Goal: Task Accomplishment & Management: Complete application form

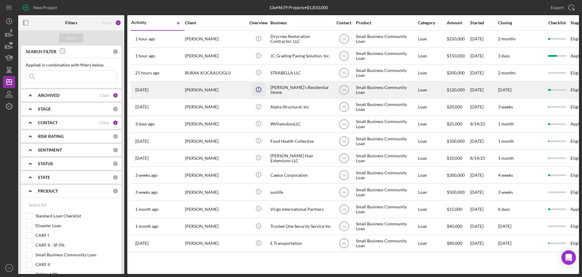
scroll to position [199, 0]
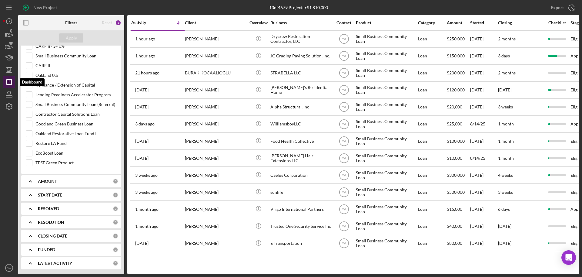
click at [4, 80] on icon "Icon/Dashboard" at bounding box center [9, 81] width 15 height 15
click at [8, 91] on icon "button" at bounding box center [9, 92] width 3 height 3
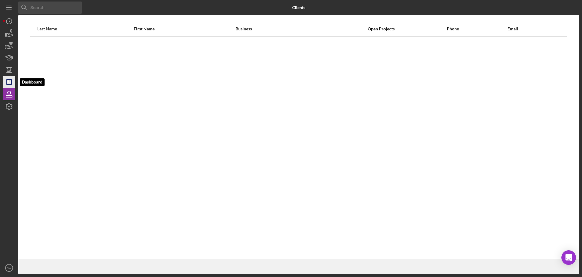
click at [8, 82] on icon "Icon/Dashboard" at bounding box center [9, 81] width 15 height 15
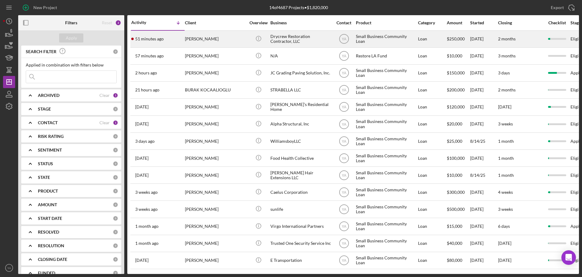
click at [296, 44] on div "Drycrew Restoration Contractor, LLC" at bounding box center [301, 39] width 61 height 16
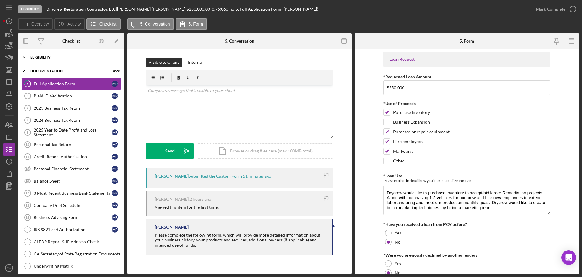
click at [63, 56] on div "Eligibility" at bounding box center [73, 58] width 86 height 4
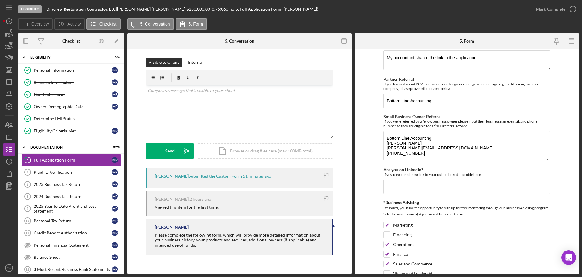
scroll to position [811, 0]
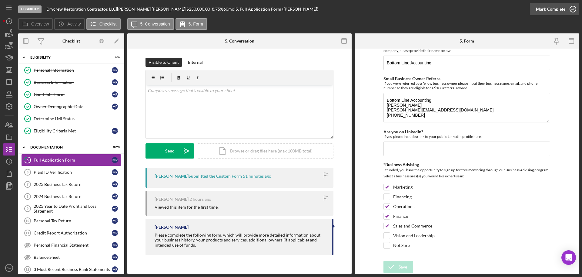
click at [556, 11] on div "Mark Complete" at bounding box center [550, 9] width 29 height 12
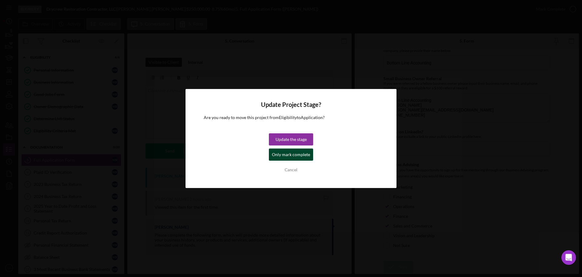
click at [284, 152] on div "Only mark complete" at bounding box center [291, 154] width 38 height 12
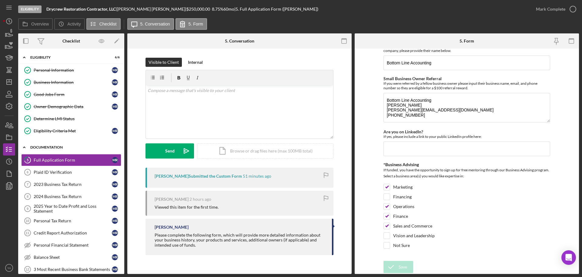
scroll to position [835, 0]
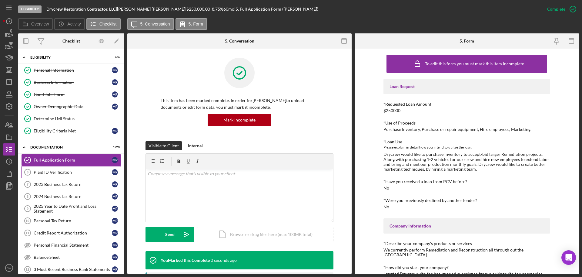
click at [58, 167] on link "Plaid ID Verification 6 Plaid ID Verification M R" at bounding box center [71, 172] width 100 height 12
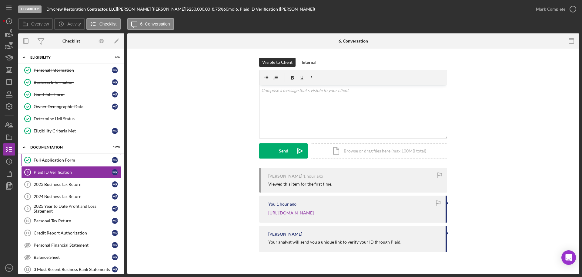
click at [55, 159] on div "Full Application Form" at bounding box center [73, 159] width 78 height 5
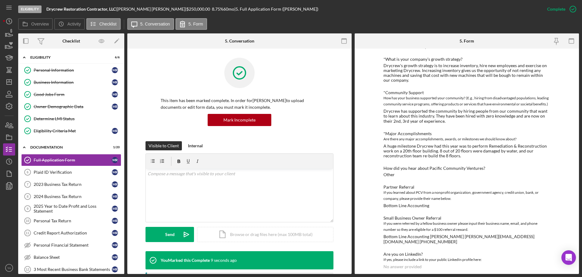
scroll to position [414, 0]
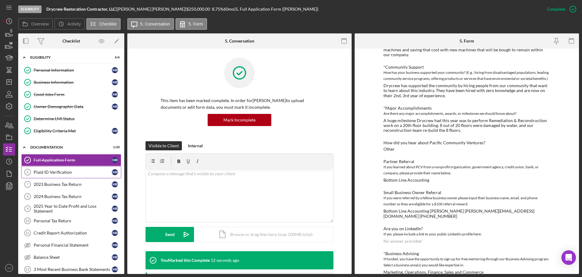
click at [62, 169] on link "Plaid ID Verification 6 Plaid ID Verification M R" at bounding box center [71, 172] width 100 height 12
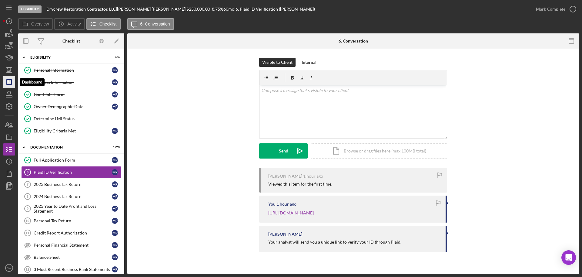
click at [10, 81] on icon "Icon/Dashboard" at bounding box center [9, 81] width 15 height 15
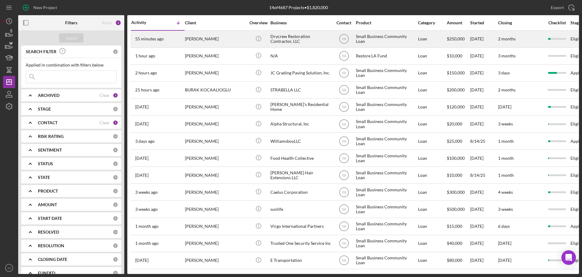
click at [298, 44] on div "Drycrew Restoration Contractor, LLC" at bounding box center [301, 39] width 61 height 16
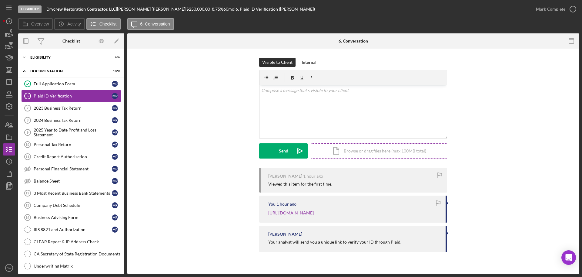
click at [391, 151] on div "Icon/Document Browse or drag files here (max 100MB total) Tap to choose files o…" at bounding box center [379, 150] width 136 height 15
click at [305, 59] on div "Internal" at bounding box center [309, 62] width 15 height 9
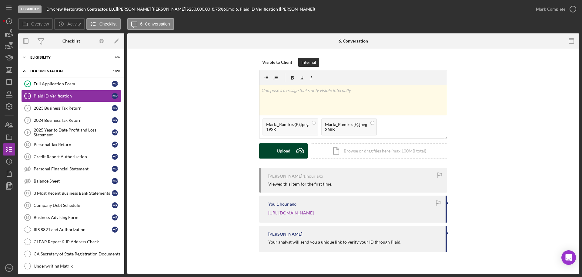
click at [290, 148] on div "Upload" at bounding box center [284, 150] width 14 height 15
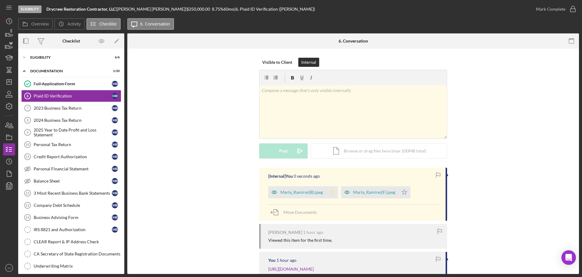
click at [335, 192] on icon "Icon/Star" at bounding box center [332, 192] width 12 height 12
click at [406, 191] on icon "Icon/Star" at bounding box center [405, 192] width 12 height 12
click at [555, 10] on div "Mark Complete" at bounding box center [550, 9] width 29 height 12
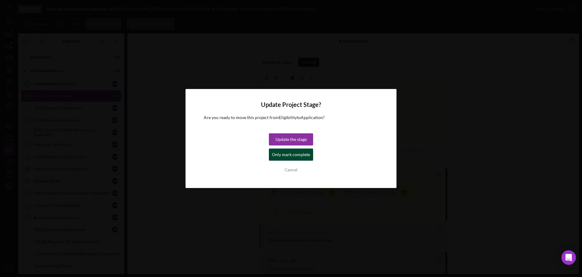
click at [294, 156] on div "Only mark complete" at bounding box center [291, 154] width 38 height 12
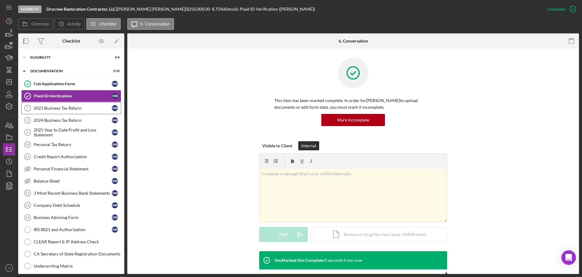
click at [65, 108] on div "2023 Business Tax Return" at bounding box center [73, 108] width 78 height 5
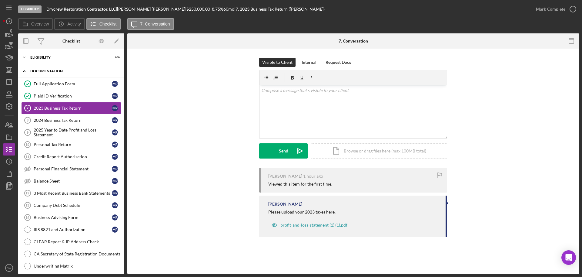
click at [57, 74] on div "Icon/Expander Documentation 2 / 20" at bounding box center [71, 71] width 106 height 12
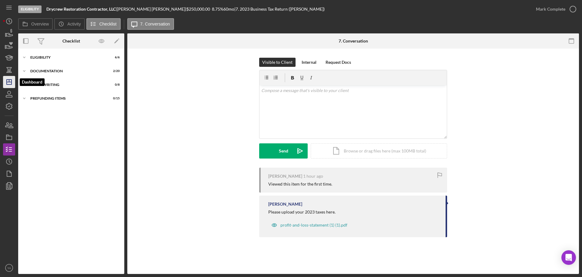
click at [5, 82] on icon "Icon/Dashboard" at bounding box center [9, 81] width 15 height 15
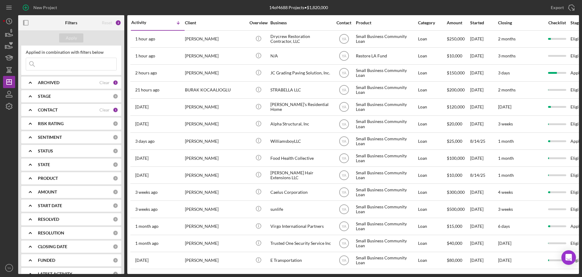
scroll to position [23, 0]
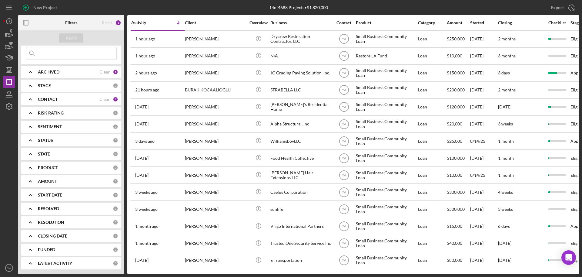
click at [47, 167] on b "PRODUCT" at bounding box center [48, 167] width 20 height 5
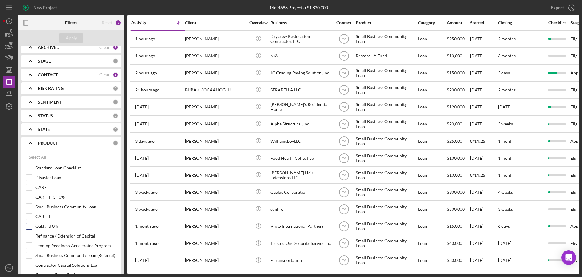
scroll to position [137, 0]
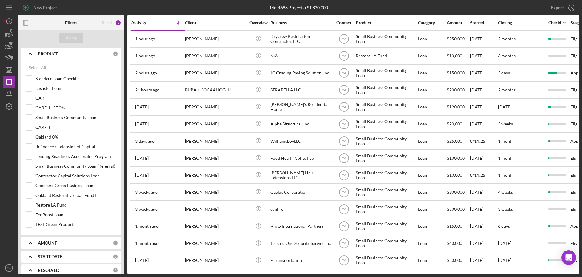
click at [32, 204] on div at bounding box center [29, 204] width 7 height 7
click at [32, 202] on input "Restore LA Fund" at bounding box center [29, 205] width 6 height 6
click at [79, 37] on button "Apply" at bounding box center [71, 37] width 24 height 9
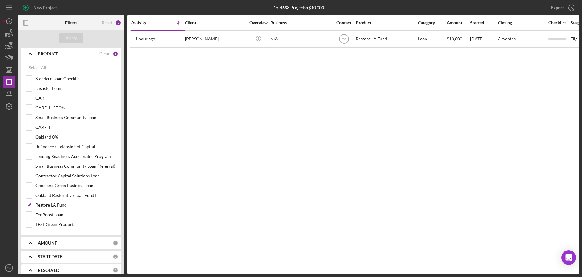
click at [581, 9] on div "New Project 1 of 4688 Projects • $10,000 Export Icon/Export Filters Reset 3 App…" at bounding box center [291, 138] width 582 height 277
drag, startPoint x: 412, startPoint y: 134, endPoint x: 307, endPoint y: 160, distance: 108.1
click at [412, 134] on div "Activity Icon/Table Sort Arrow Client Overview Business Contact Product Categor…" at bounding box center [353, 144] width 452 height 258
click at [30, 207] on input "Restore LA Fund" at bounding box center [29, 205] width 6 height 6
checkbox input "false"
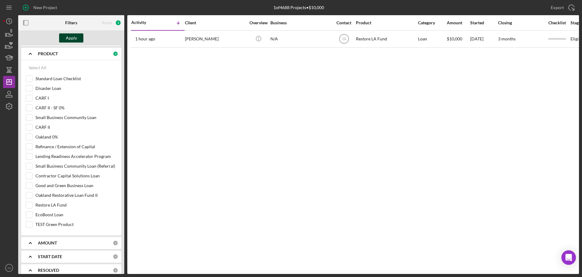
click at [74, 36] on div "Apply" at bounding box center [71, 37] width 11 height 9
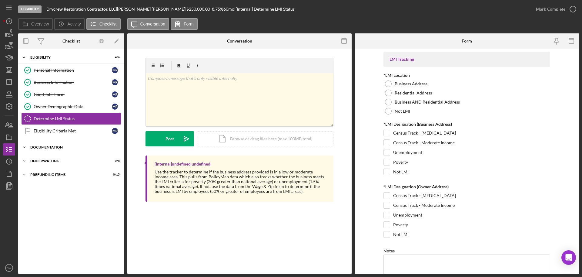
click at [73, 148] on div "Documentation" at bounding box center [73, 147] width 86 height 4
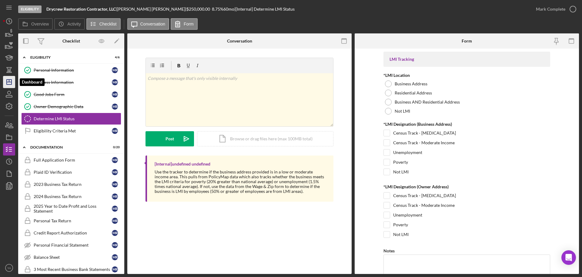
click at [9, 84] on polygon "button" at bounding box center [9, 81] width 5 height 5
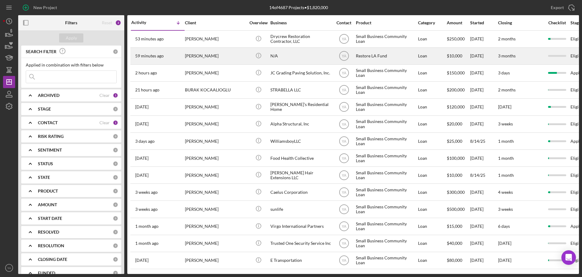
click at [292, 58] on div "N/A" at bounding box center [301, 56] width 61 height 16
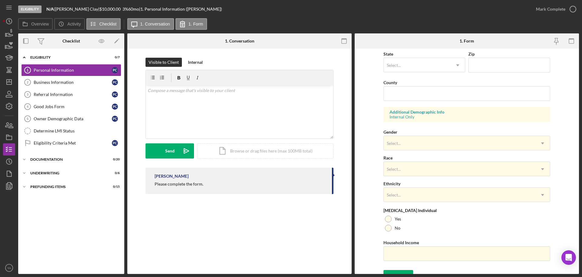
scroll to position [180, 0]
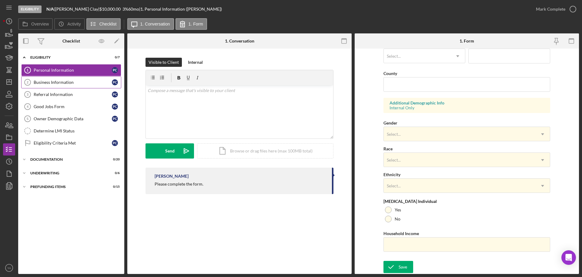
click at [71, 82] on div "Business Information" at bounding box center [73, 82] width 78 height 5
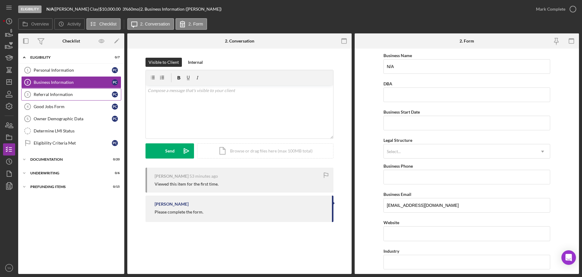
click at [72, 90] on link "Referral Information 3 Referral Information P C" at bounding box center [71, 94] width 100 height 12
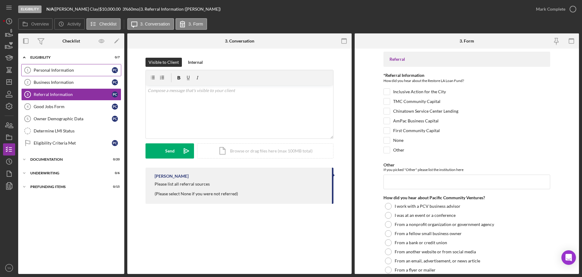
click at [73, 71] on div "Personal Information" at bounding box center [73, 70] width 78 height 5
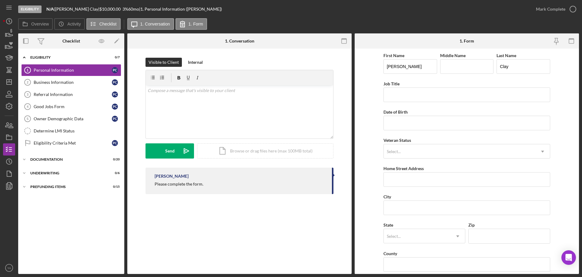
drag, startPoint x: 58, startPoint y: 9, endPoint x: 80, endPoint y: 9, distance: 22.7
click at [80, 9] on div "N/A | Porcha Clay | $10,000.00 3 % 60 mo | 1. Personal Information (Porcha C.)" at bounding box center [134, 9] width 176 height 5
click at [80, 9] on div "Porcha Clay |" at bounding box center [77, 9] width 44 height 5
click at [65, 9] on div "Porcha Clay |" at bounding box center [77, 9] width 44 height 5
drag, startPoint x: 65, startPoint y: 9, endPoint x: 78, endPoint y: 9, distance: 13.7
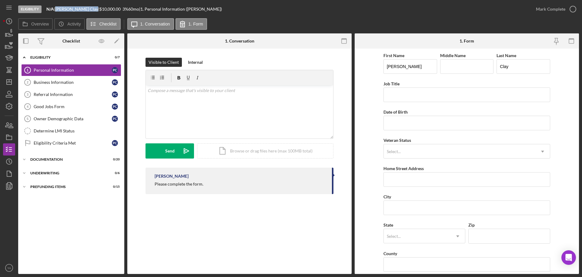
click at [78, 9] on div "Porcha Clay |" at bounding box center [77, 9] width 44 height 5
copy div "Porcha Clay"
